Goal: Transaction & Acquisition: Purchase product/service

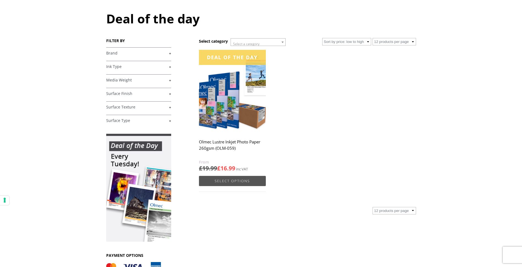
scroll to position [55, 0]
click at [236, 182] on link "Select options" at bounding box center [232, 181] width 67 height 10
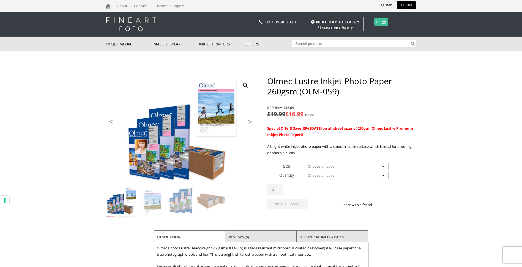
click at [383, 165] on select "Choose an option A4 Sheet A3 Sheet A3+ Sheet A2 Sheet 17" Wide Roll 24" Wide Ro…" at bounding box center [347, 166] width 83 height 7
click at [306, 163] on select "Choose an option A4 Sheet A3 Sheet A3+ Sheet A2 Sheet 17" Wide Roll 24" Wide Ro…" at bounding box center [347, 166] width 83 height 7
select select "a3-sheet-2"
click at [383, 174] on select "Choose an option 50 Sheets" at bounding box center [347, 175] width 83 height 7
select select "50-sheets"
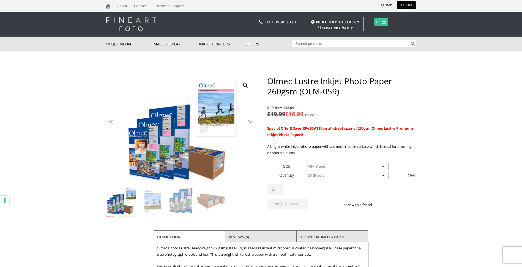
click at [306, 172] on select "Choose an option 50 Sheets" at bounding box center [347, 175] width 83 height 7
select select "a3-sheet-2"
